Goal: Information Seeking & Learning: Learn about a topic

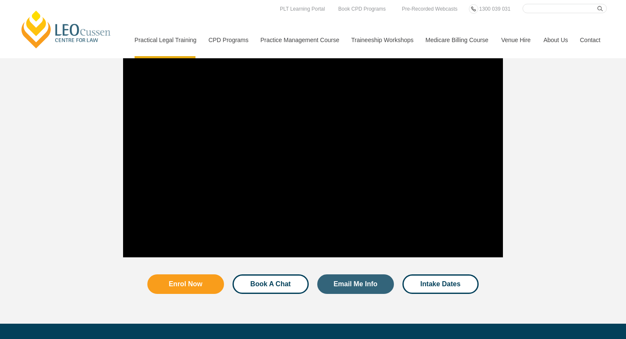
scroll to position [859, 0]
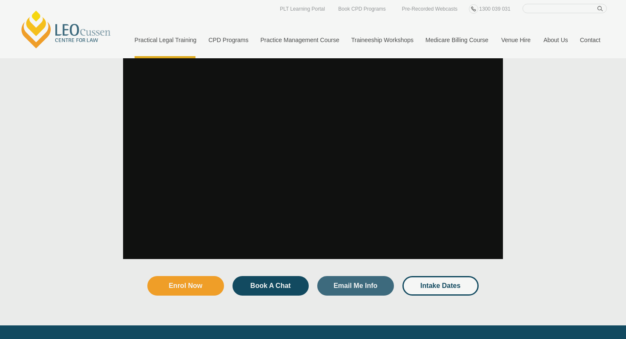
click at [316, 133] on div "Your Legal Career Pack Want to feel confident about what comes after your law d…" at bounding box center [313, 169] width 626 height 339
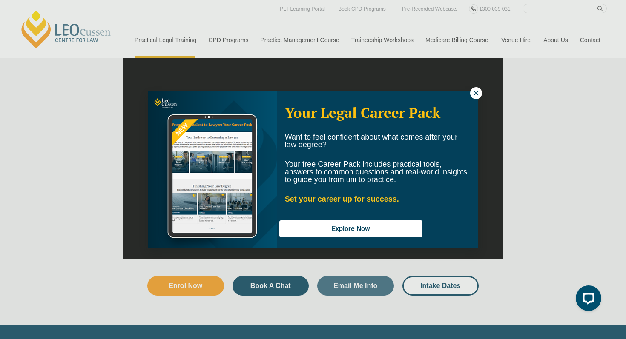
scroll to position [0, 0]
click at [476, 91] on icon at bounding box center [476, 93] width 8 height 8
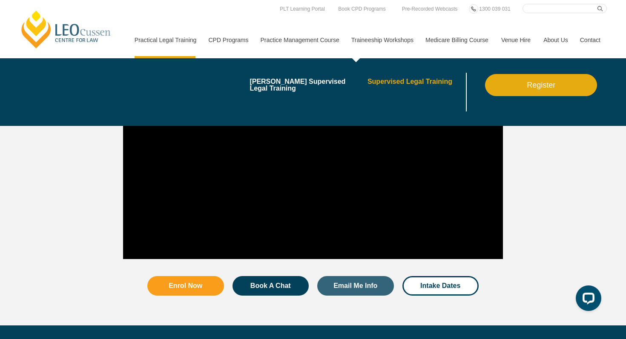
click at [384, 82] on link "Supervised Legal Training" at bounding box center [416, 81] width 97 height 7
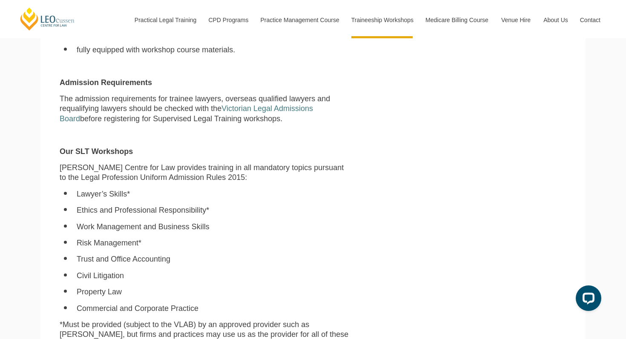
scroll to position [430, 0]
